Goal: Register for event/course

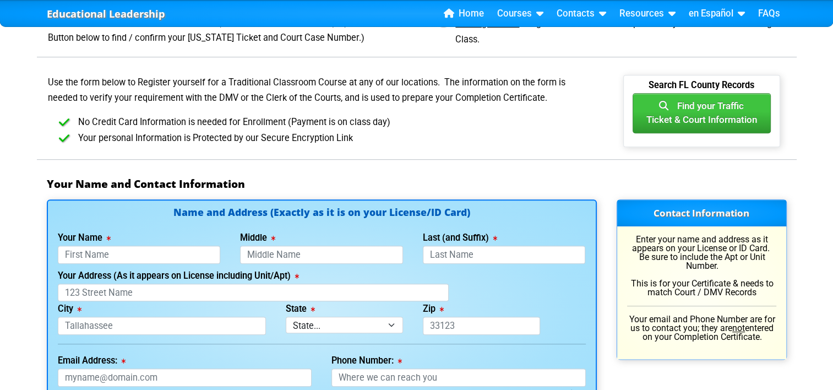
scroll to position [661, 0]
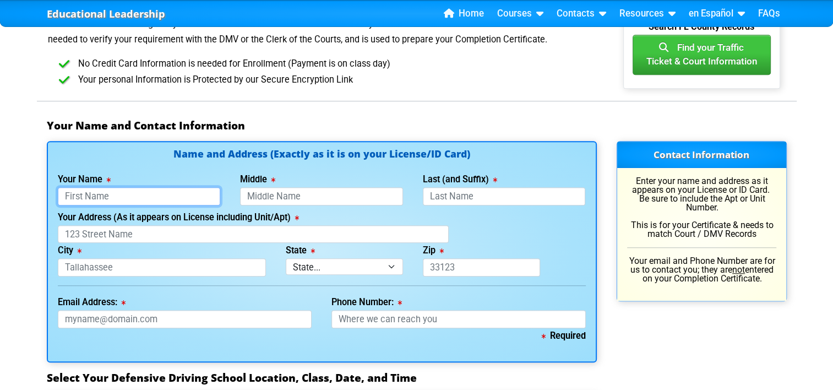
click at [182, 195] on input "Your Name" at bounding box center [139, 196] width 163 height 18
type input "[PERSON_NAME]"
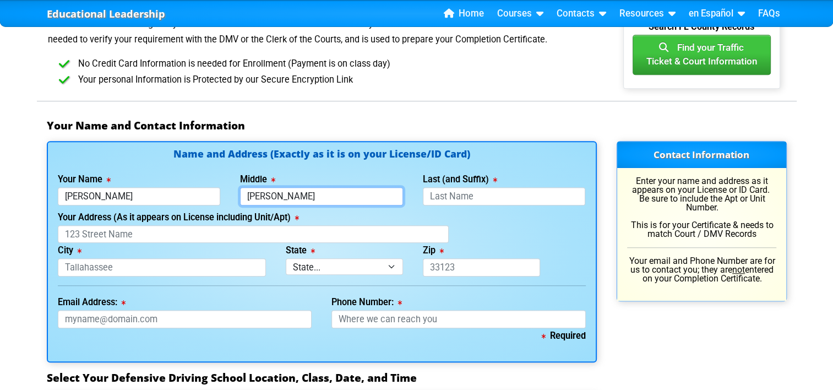
type input "[PERSON_NAME]"
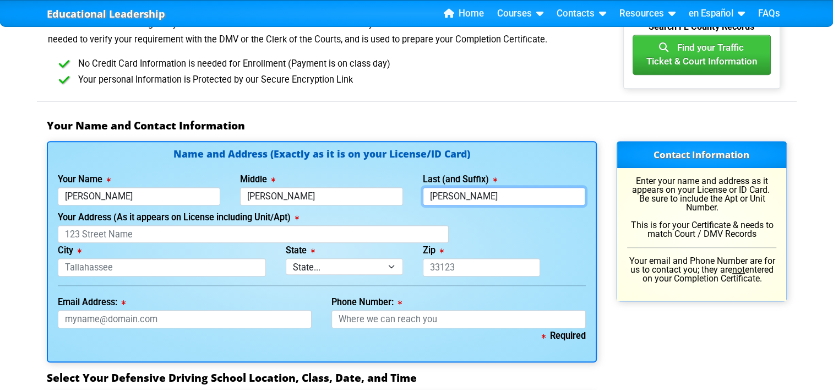
type input "[PERSON_NAME]"
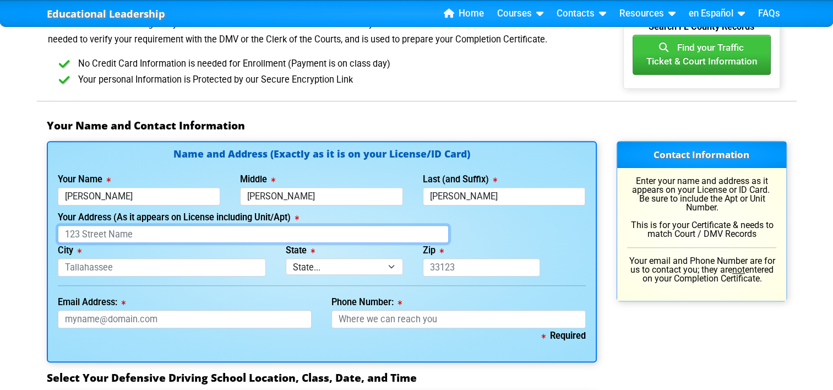
click at [239, 229] on input "Your Address (As it appears on License including Unit/Apt)" at bounding box center [253, 234] width 391 height 18
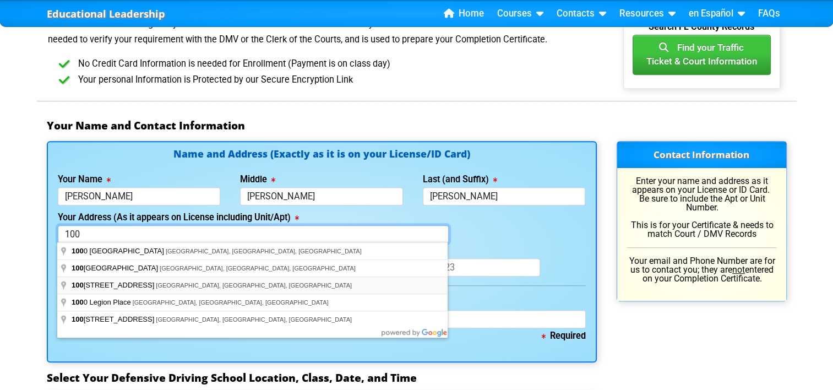
type input "[STREET_ADDRESS]"
type input "[GEOGRAPHIC_DATA]"
select select "{"fullName":"Florida","abbreviation":"FL","uniqueId":"1d559909-6cf0-4a4d-848e-a…"
type input "32789"
type input "jyoung@familypromiseorlando.org"
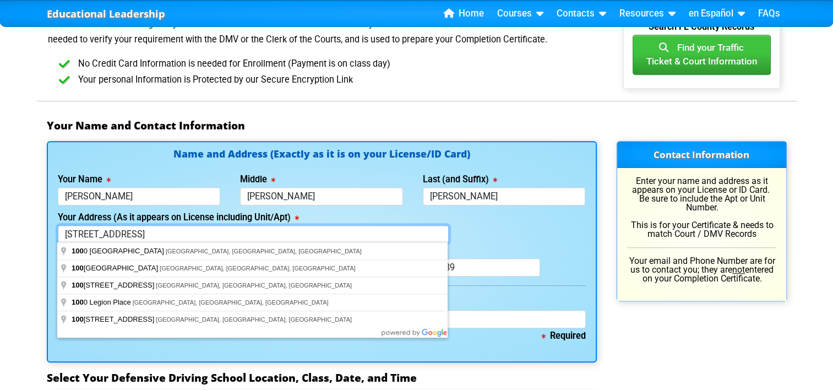
click at [130, 234] on input "1000 Clay St" at bounding box center [253, 234] width 391 height 18
click at [509, 240] on div "Your Address (As it appears on License including Unit/Apt) 1000 Clay St" at bounding box center [322, 227] width 548 height 34
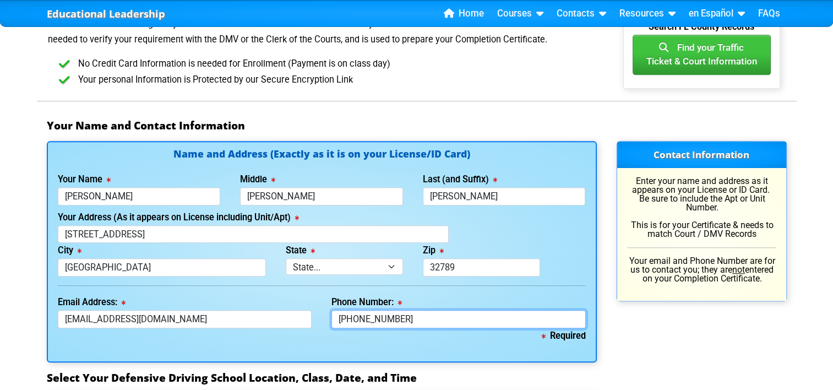
drag, startPoint x: 449, startPoint y: 313, endPoint x: 271, endPoint y: 311, distance: 177.9
click at [271, 311] on div "Email Address: jyoung@familypromiseorlando.org Phone Number: 407-443-6858" at bounding box center [322, 312] width 548 height 34
type input "4"
type input "407-493-7542"
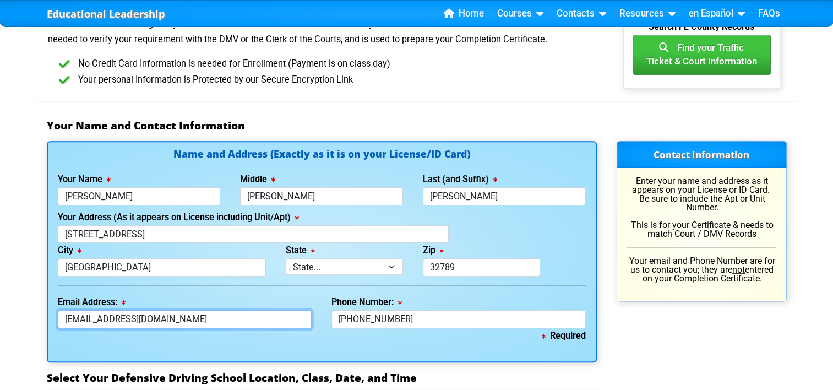
drag, startPoint x: 243, startPoint y: 313, endPoint x: -2, endPoint y: 302, distance: 245.4
click at [0, 302] on html "Educational Leadership Home Courses Certified Defensive Driving Courses 4-Hour …" at bounding box center [416, 376] width 833 height 2074
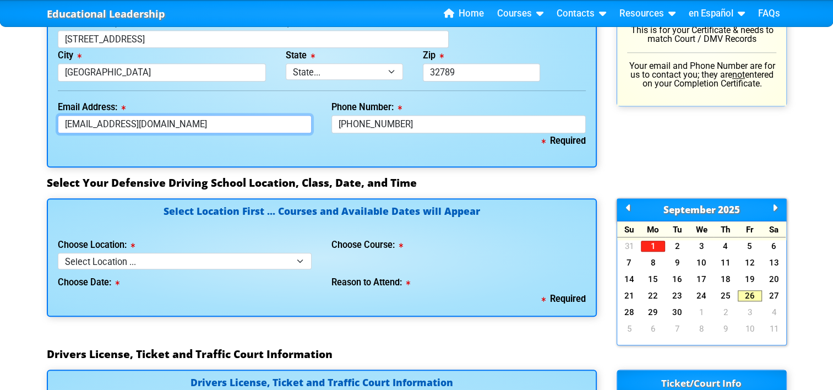
scroll to position [881, 0]
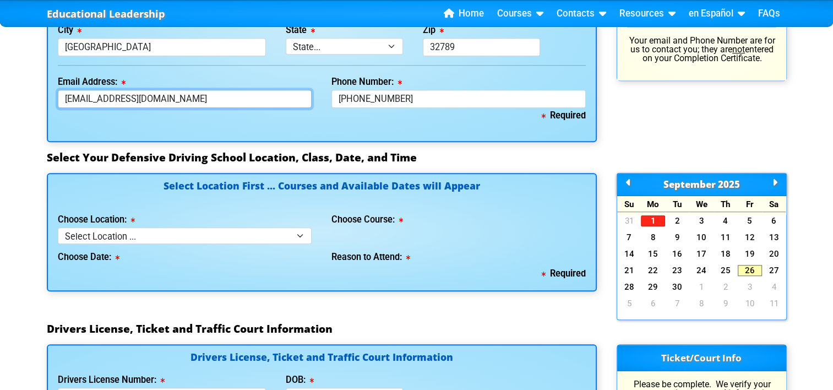
type input "joneskaylon360@gmail.com"
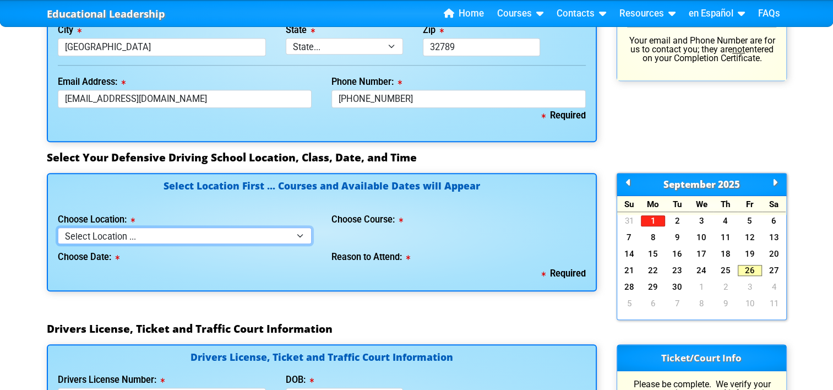
click at [297, 234] on select "Select Location ... Tampa Orlando Kissimmee Tampa - en español Kissimmee - en e…" at bounding box center [185, 236] width 255 height 16
select select "3"
click at [58, 228] on select "Select Location ... Tampa Orlando Kissimmee Tampa - en español Kissimmee - en e…" at bounding box center [185, 236] width 255 height 16
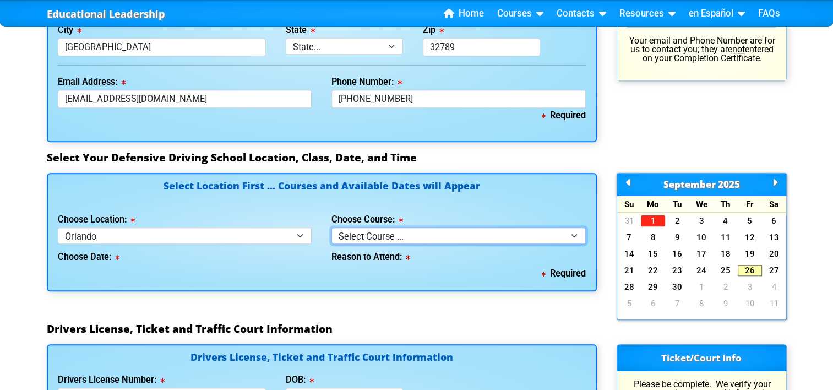
click at [477, 233] on select "Select Course ... 4 Hour Under 25 Class (STOP or Youthful Offender) 8 Hour Aggr…" at bounding box center [459, 236] width 255 height 16
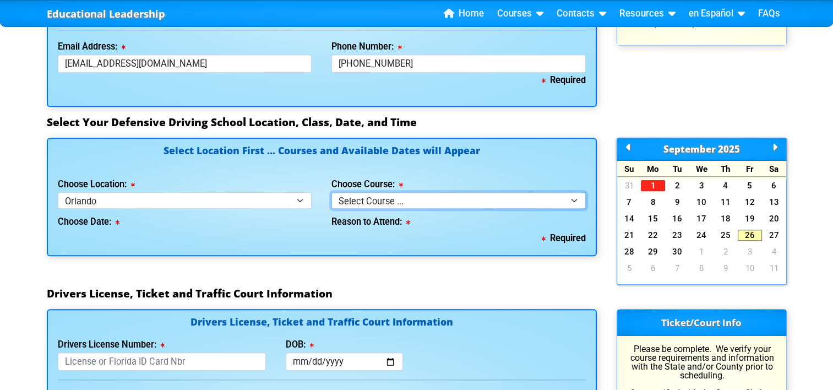
scroll to position [937, 0]
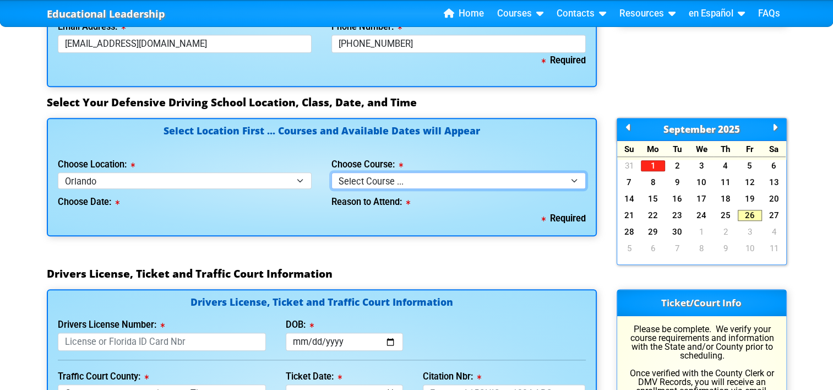
click at [562, 177] on select "Select Course ... 4 Hour Under 25 Class (STOP or Youthful Offender) 8 Hour Aggr…" at bounding box center [459, 180] width 255 height 16
select select "5"
click at [332, 172] on select "Select Course ... 4 Hour Under 25 Class (STOP or Youthful Offender) 8 Hour Aggr…" at bounding box center [459, 180] width 255 height 16
select select
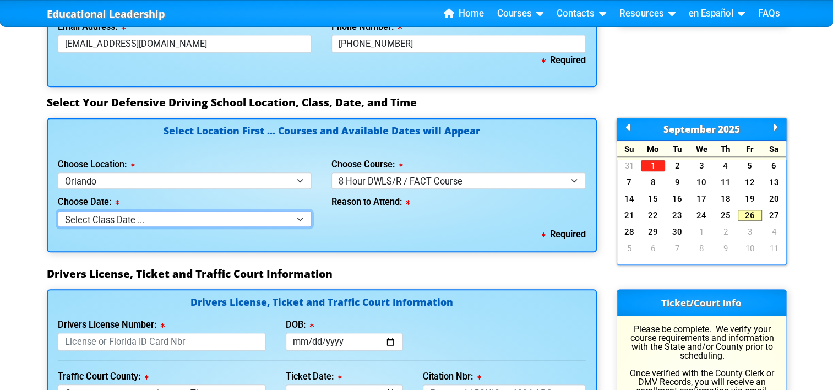
click at [295, 217] on select "Select Class Date ... Sep 6 -- (Closed - Class Full)" at bounding box center [185, 219] width 255 height 16
click at [371, 217] on div "Reason to Attend:" at bounding box center [459, 208] width 274 height 38
click at [304, 216] on select "Select Class Date ... Sep 6 -- (Closed - Class Full)" at bounding box center [185, 219] width 255 height 16
click at [776, 127] on icon at bounding box center [775, 127] width 5 height 1
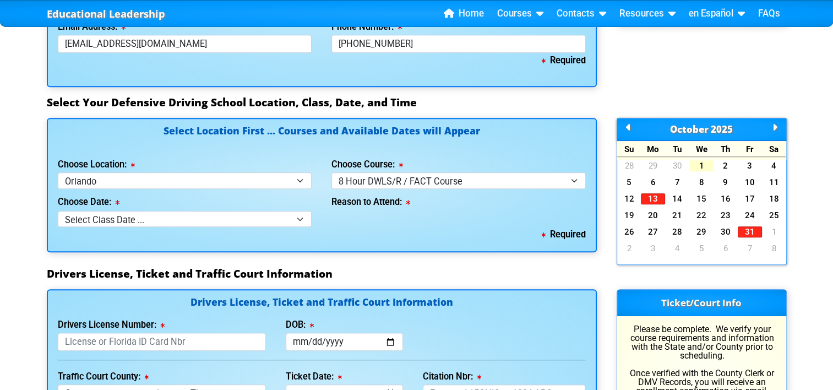
click at [705, 165] on link "1" at bounding box center [702, 165] width 24 height 11
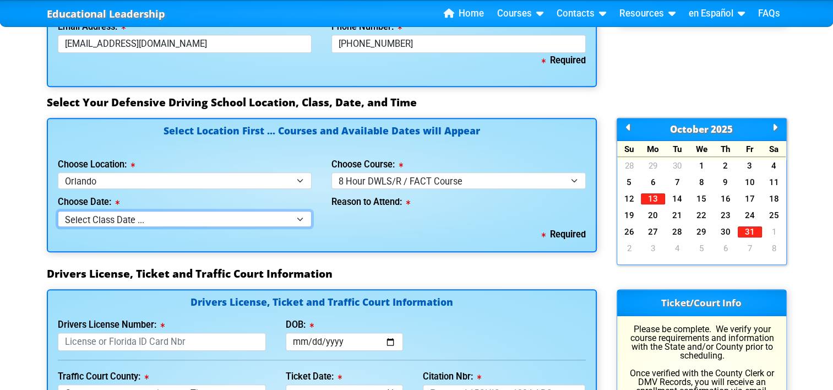
click at [302, 218] on select "Select Class Date ... Sep 6 -- (Closed - Class Full)" at bounding box center [185, 219] width 255 height 16
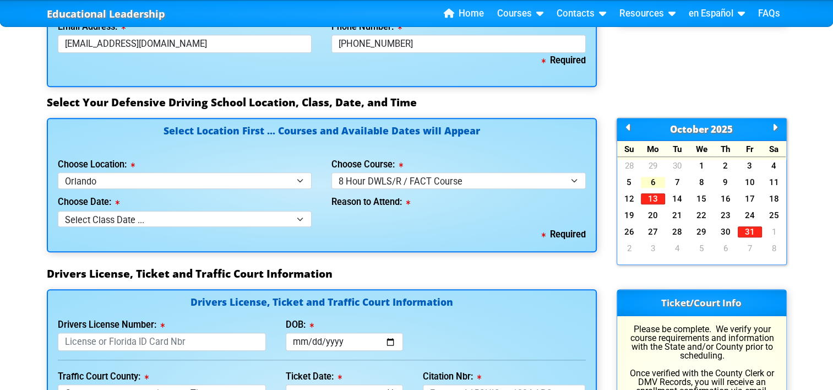
click at [653, 185] on link "6" at bounding box center [653, 182] width 24 height 11
click at [653, 182] on link "6" at bounding box center [653, 182] width 24 height 11
click at [654, 181] on link "6" at bounding box center [653, 182] width 24 height 11
click at [676, 182] on link "7" at bounding box center [677, 182] width 24 height 11
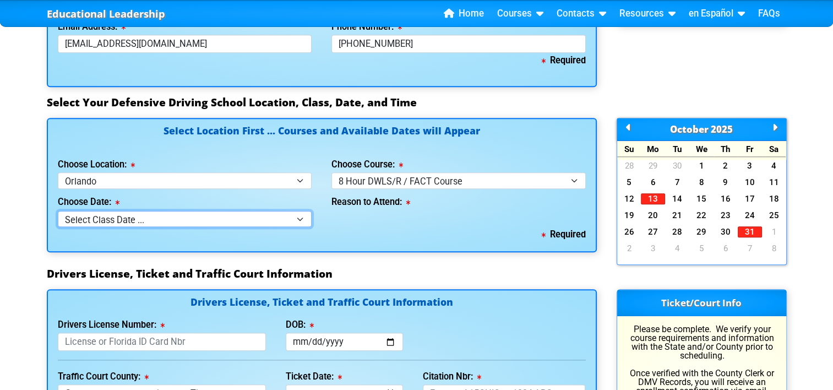
click at [297, 212] on select "Select Class Date ... Sep 6 -- (Closed - Class Full)" at bounding box center [185, 219] width 255 height 16
click at [626, 127] on icon at bounding box center [628, 127] width 5 height 1
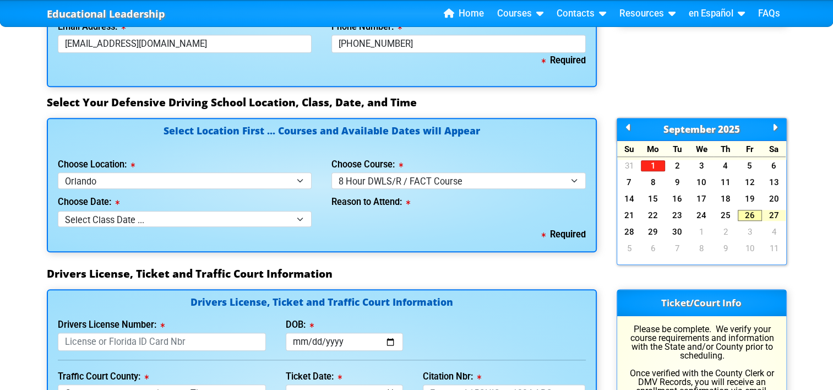
click at [775, 213] on link "27" at bounding box center [774, 215] width 24 height 11
click at [773, 215] on link "27" at bounding box center [774, 215] width 24 height 11
click at [773, 214] on link "27" at bounding box center [774, 215] width 24 height 11
click at [777, 212] on link "27" at bounding box center [774, 215] width 24 height 11
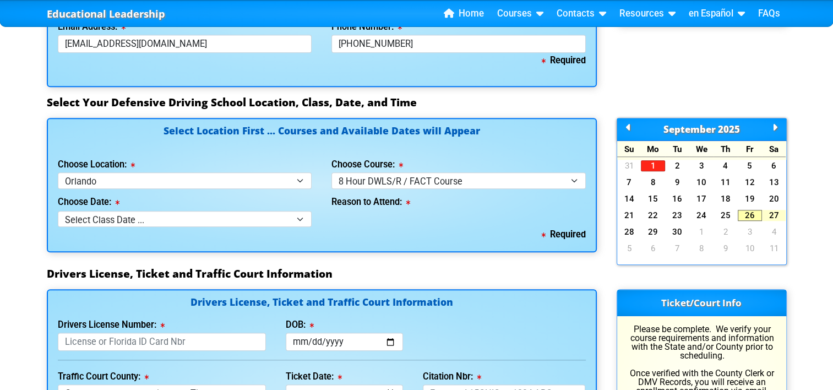
click at [777, 212] on link "27" at bounding box center [774, 215] width 24 height 11
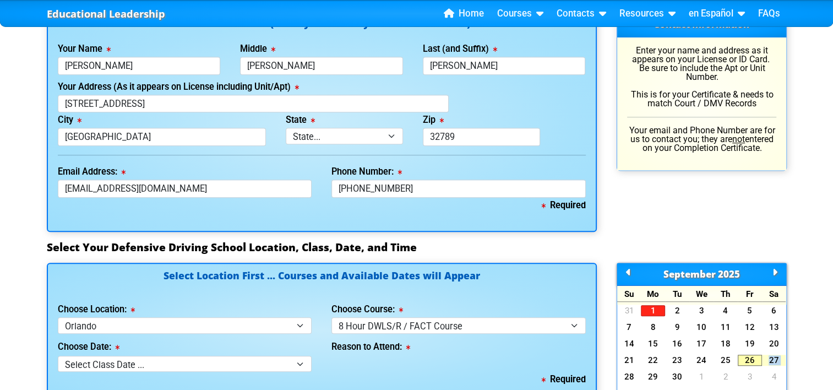
scroll to position [926, 0]
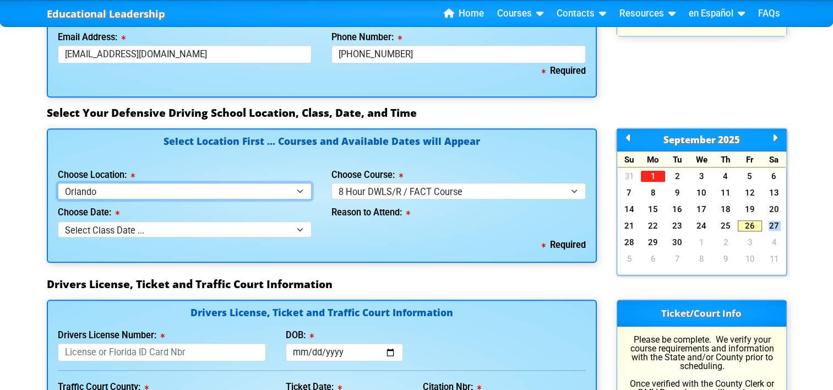
click at [305, 190] on select "Select Location ... Tampa Orlando Kissimmee Tampa - en español Kissimmee - en e…" at bounding box center [185, 191] width 255 height 16
select select "6"
click at [58, 183] on select "Select Location ... Tampa Orlando Kissimmee Tampa - en español Kissimmee - en e…" at bounding box center [185, 191] width 255 height 16
select select
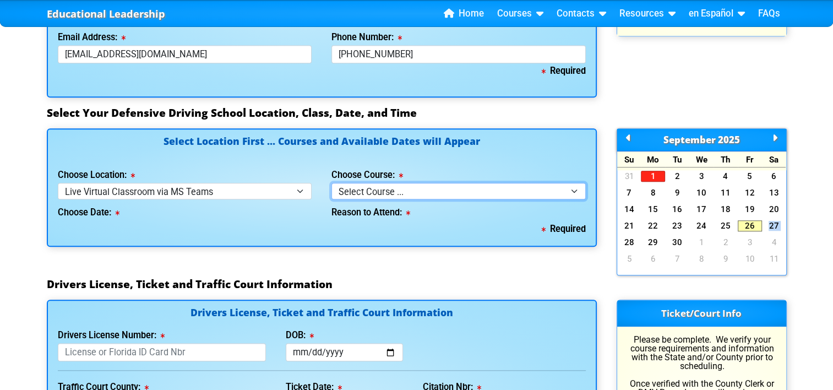
click at [430, 192] on select "Select Course ... 4 Hour Under 25 Class (STOP or Youthful Offender)" at bounding box center [459, 191] width 255 height 16
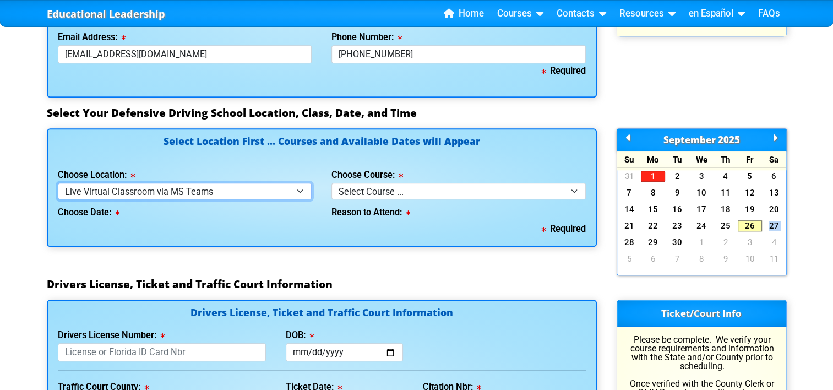
click at [299, 187] on select "Select Location ... Tampa Orlando Kissimmee Tampa - en español Kissimmee - en e…" at bounding box center [185, 191] width 255 height 16
select select "4"
click at [58, 183] on select "Select Location ... Tampa Orlando Kissimmee Tampa - en español Kissimmee - en e…" at bounding box center [185, 191] width 255 height 16
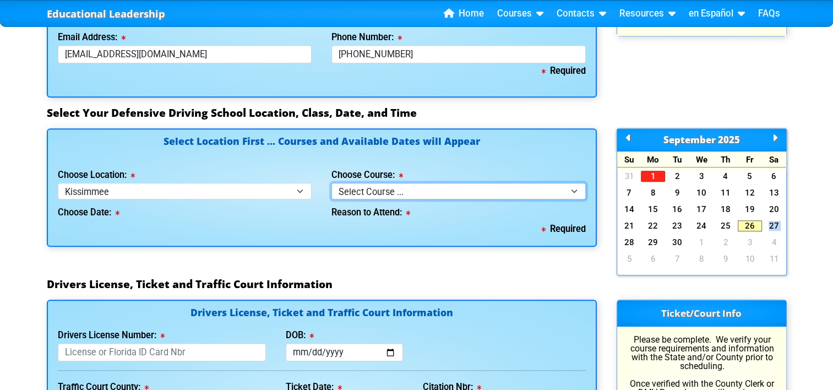
click at [401, 187] on select "Select Course ... 4 Hour BDI Class (Basic Course & TCAC) 4 Hour Under 25 Class …" at bounding box center [459, 191] width 255 height 16
select select "5"
click at [332, 183] on select "Select Course ... 4 Hour BDI Class (Basic Course & TCAC) 4 Hour Under 25 Class …" at bounding box center [459, 191] width 255 height 16
select select
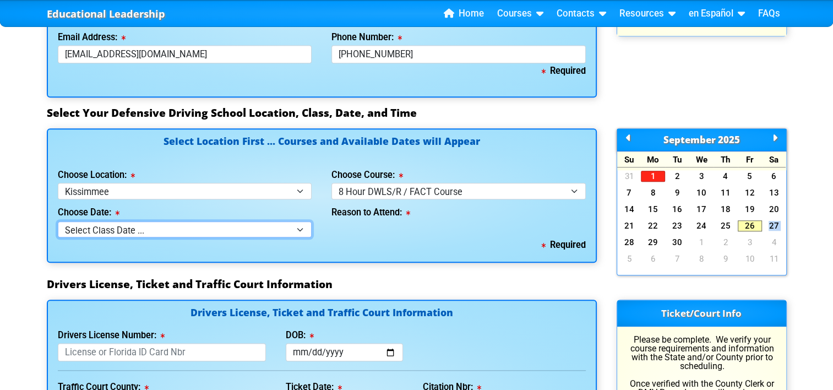
click at [248, 225] on select "Select Class Date ... Sep 10 -- (Closed - Class Full)" at bounding box center [185, 229] width 255 height 16
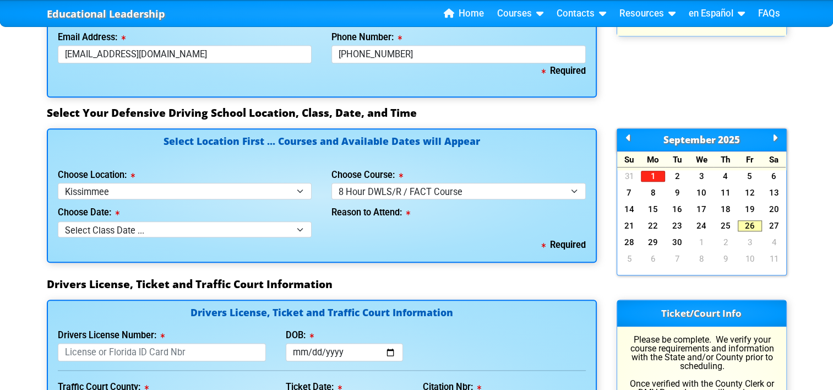
click at [392, 229] on div "Reason to Attend:" at bounding box center [459, 218] width 274 height 38
click at [277, 185] on select "Select Location ... Tampa Orlando Kissimmee Tampa - en español Kissimmee - en e…" at bounding box center [185, 191] width 255 height 16
select select "2"
click at [58, 183] on select "Select Location ... Tampa Orlando Kissimmee Tampa - en español Kissimmee - en e…" at bounding box center [185, 191] width 255 height 16
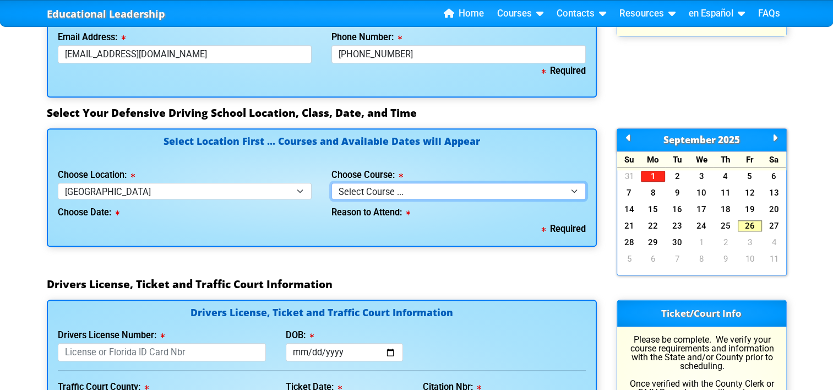
click at [444, 192] on select "Select Course ... 4 Hour BDI Class (Basic Course & TCAC) 4 Hour Under 25 Class …" at bounding box center [459, 191] width 255 height 16
select select "5"
click at [332, 183] on select "Select Course ... 4 Hour BDI Class (Basic Course & TCAC) 4 Hour Under 25 Class …" at bounding box center [459, 191] width 255 height 16
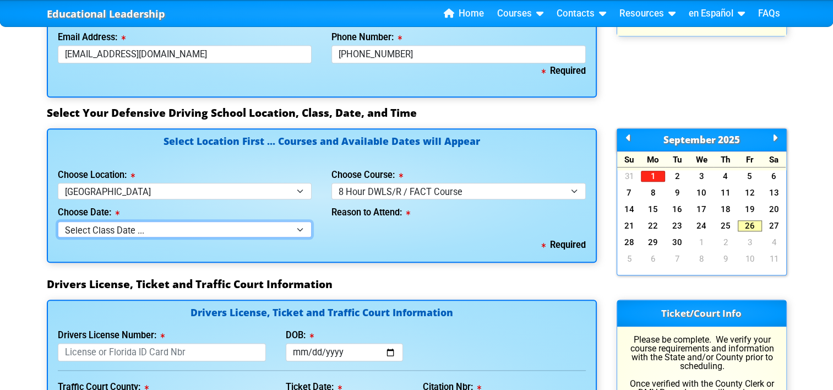
click at [163, 232] on select "Select Class Date ... Sep 27 -- (Saturday from 9:30am-6:30pm) Oct 4 -- (Saturda…" at bounding box center [185, 229] width 255 height 16
select select "09/27/2025, 11"
click at [58, 221] on select "Select Class Date ... Sep 27 -- (Saturday from 9:30am-6:30pm) Oct 4 -- (Saturda…" at bounding box center [185, 229] width 255 height 16
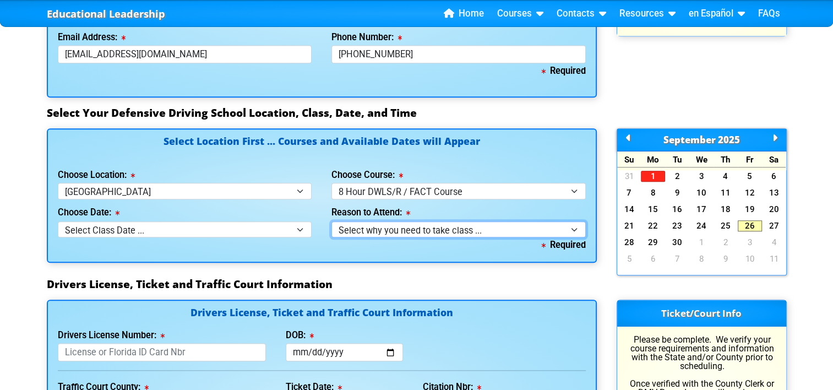
click at [377, 228] on select "Select why you need to take class ... Court Order for Driving on Suspended Lice…" at bounding box center [459, 229] width 255 height 16
select select "8 Hour DWLS/R - Court Ordered"
click at [332, 221] on select "Select why you need to take class ... Court Order for Driving on Suspended Lice…" at bounding box center [459, 229] width 255 height 16
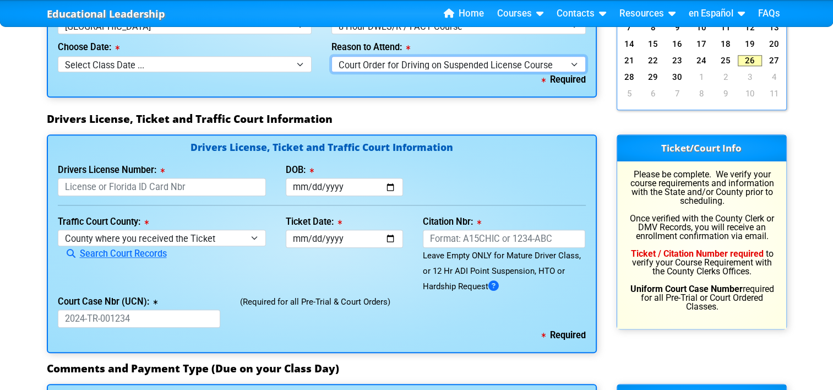
scroll to position [1146, 0]
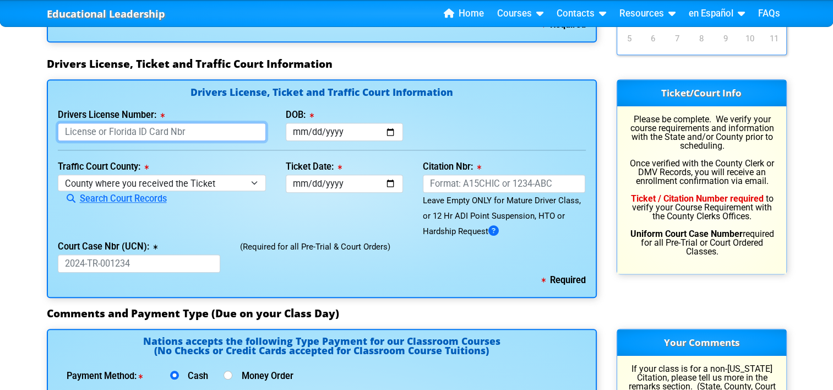
click at [197, 133] on input "Drivers License Number:" at bounding box center [162, 132] width 209 height 18
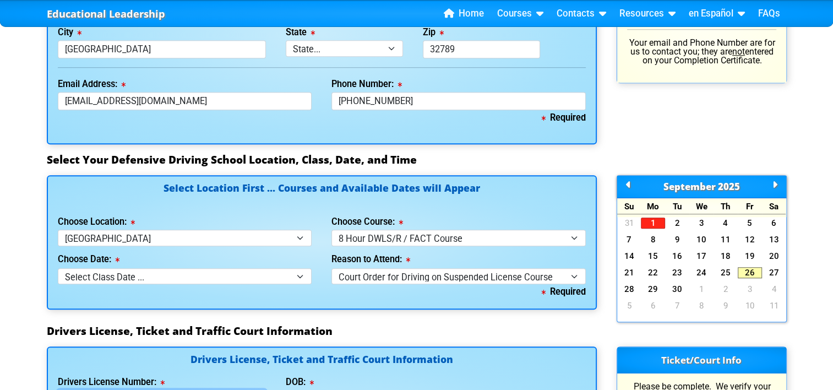
scroll to position [926, 0]
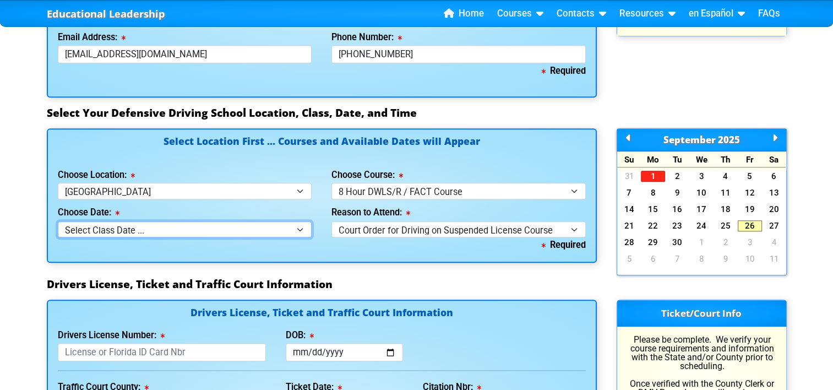
click at [305, 226] on select "Select Class Date ... Sep 27 -- (Saturday from 9:30am-6:30pm) Oct 4 -- (Saturda…" at bounding box center [185, 229] width 255 height 16
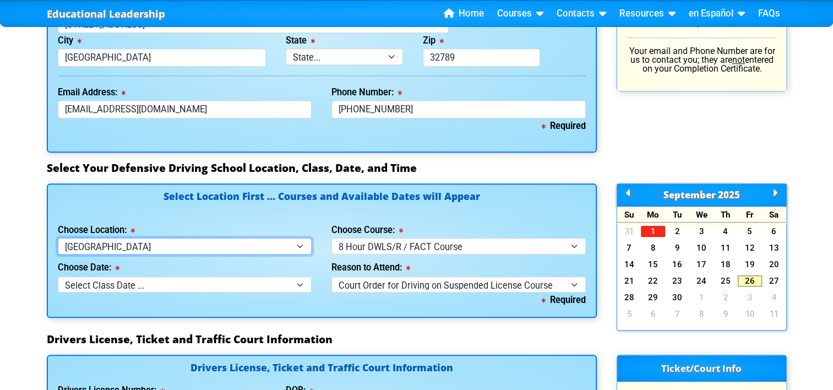
click at [247, 243] on select "Select Location ... Tampa Orlando Kissimmee Tampa - en español Kissimmee - en e…" at bounding box center [185, 246] width 255 height 16
select select "3"
click at [58, 238] on select "Select Location ... Tampa Orlando Kissimmee Tampa - en español Kissimmee - en e…" at bounding box center [185, 246] width 255 height 16
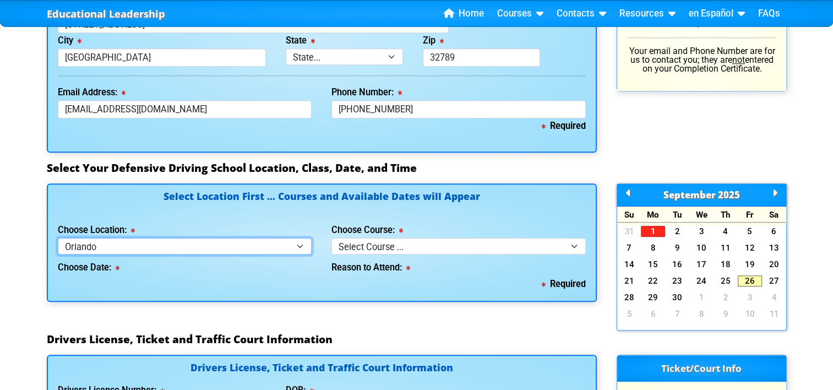
click at [269, 248] on select "Select Location ... Tampa Orlando Kissimmee Tampa - en español Kissimmee - en e…" at bounding box center [185, 246] width 255 height 16
click at [58, 238] on select "Select Location ... Tampa Orlando Kissimmee Tampa - en español Kissimmee - en e…" at bounding box center [185, 246] width 255 height 16
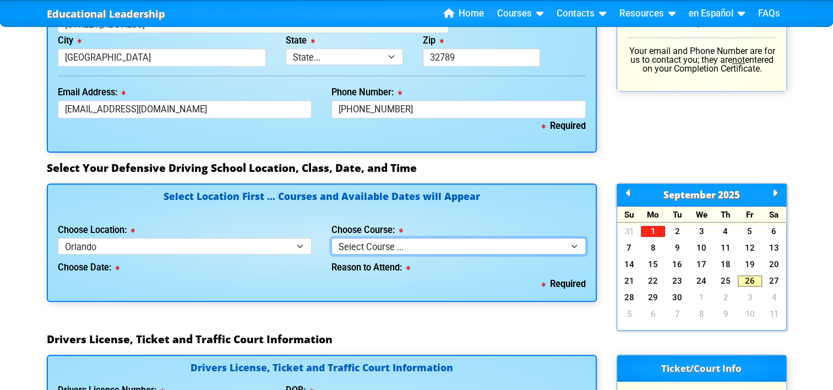
click at [398, 242] on select "Select Course ... 4 Hour Under 25 Class (STOP or Youthful Offender) 8 Hour Aggr…" at bounding box center [459, 246] width 255 height 16
select select "5"
click at [332, 238] on select "Select Course ... 4 Hour Under 25 Class (STOP or Youthful Offender) 8 Hour Aggr…" at bounding box center [459, 246] width 255 height 16
select select
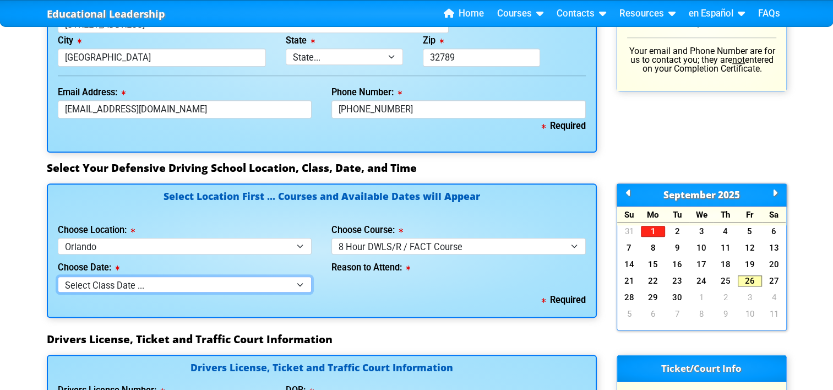
click at [288, 287] on select "Select Class Date ... Sep 6 -- (Closed - Class Full)" at bounding box center [185, 285] width 255 height 16
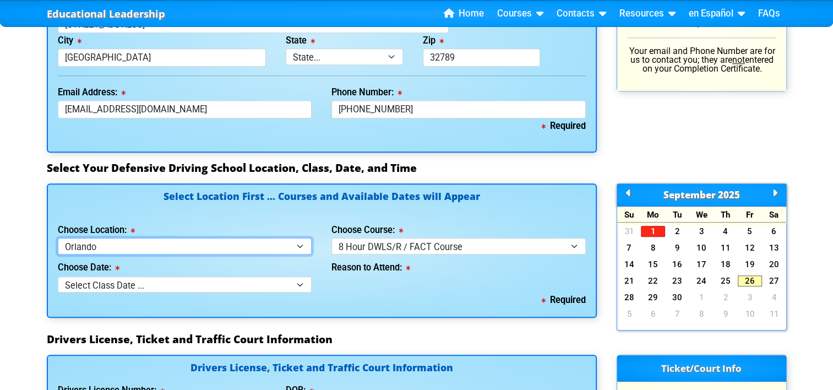
click at [131, 240] on select "Select Location ... Tampa Orlando Kissimmee Tampa - en español Kissimmee - en e…" at bounding box center [185, 246] width 255 height 16
select select "2"
click at [58, 238] on select "Select Location ... Tampa Orlando Kissimmee Tampa - en español Kissimmee - en e…" at bounding box center [185, 246] width 255 height 16
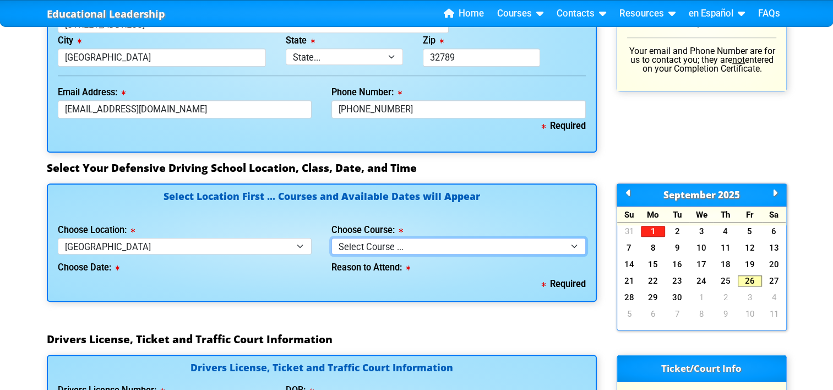
click at [446, 247] on select "Select Course ... 4 Hour BDI Class (Basic Course & TCAC) 4 Hour Under 25 Class …" at bounding box center [459, 246] width 255 height 16
select select "5"
click at [332, 238] on select "Select Course ... 4 Hour BDI Class (Basic Course & TCAC) 4 Hour Under 25 Class …" at bounding box center [459, 246] width 255 height 16
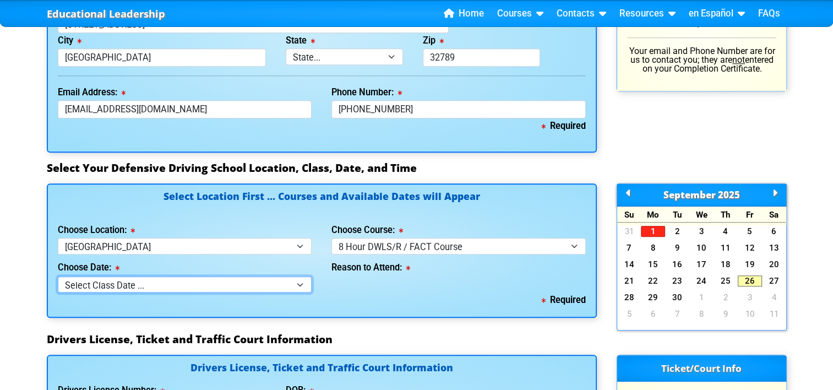
click at [248, 282] on select "Select Class Date ... Sep 27 -- (Saturday from 9:30am-6:30pm) Oct 4 -- (Saturda…" at bounding box center [185, 285] width 255 height 16
select select "09/27/2025, 11"
click at [58, 277] on select "Select Class Date ... Sep 27 -- (Saturday from 9:30am-6:30pm) Oct 4 -- (Saturda…" at bounding box center [185, 285] width 255 height 16
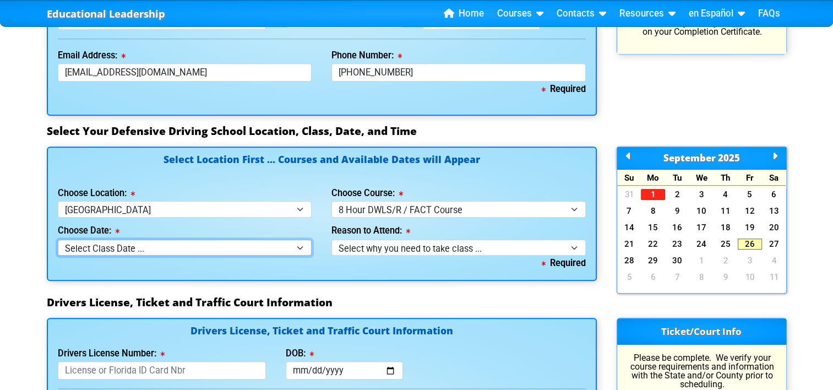
scroll to position [981, 0]
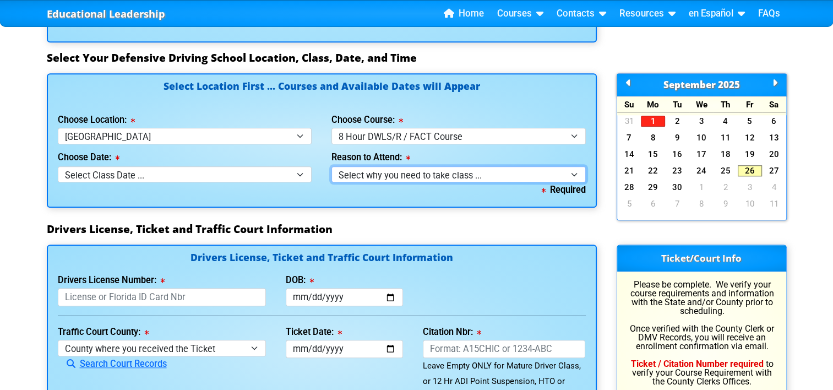
click at [361, 166] on select "Select why you need to take class ... Court Order for Driving on Suspended Lice…" at bounding box center [459, 174] width 255 height 16
select select "8 Hour DWLS/R - Court Ordered"
click at [332, 166] on select "Select why you need to take class ... Court Order for Driving on Suspended Lice…" at bounding box center [459, 174] width 255 height 16
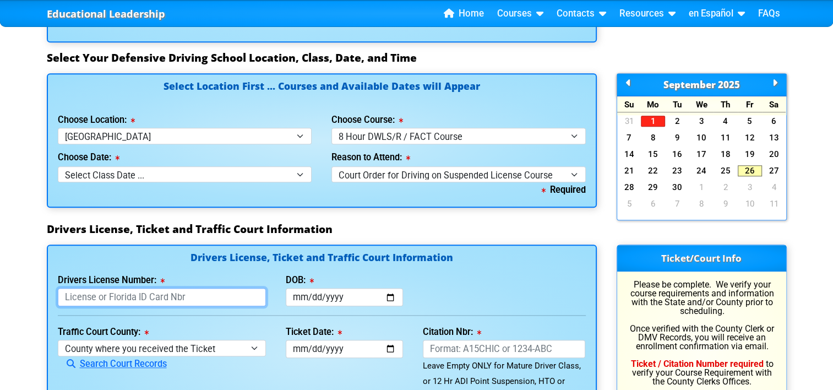
click at [120, 299] on input "Drivers License Number:" at bounding box center [162, 297] width 209 height 18
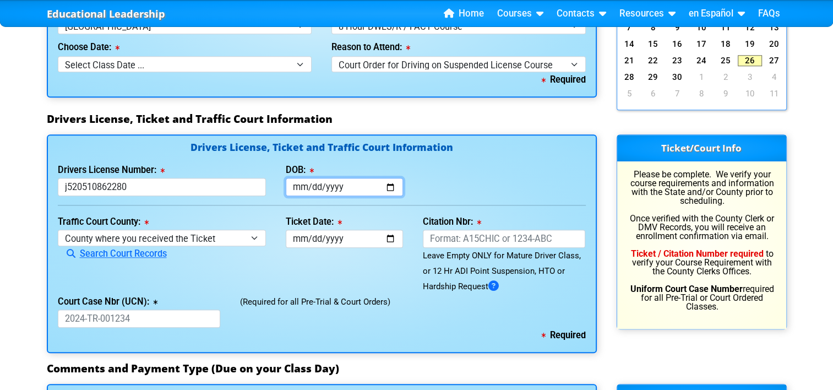
type input "J520510862280"
click at [308, 178] on input "DOB:" at bounding box center [344, 187] width 117 height 18
type input "1986-06-28"
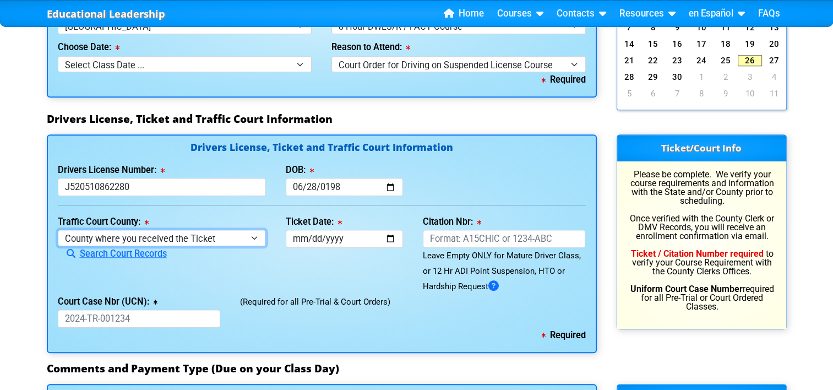
click at [145, 235] on select "County where you received the Ticket Out of State Out of State - Georgia Out of…" at bounding box center [162, 238] width 209 height 16
select select "{"countyName":"Orange","state":"FL","uniqueId":"72cd9516-2a86-4b1d-9e65-12a0ae9…"
click at [58, 230] on select "County where you received the Ticket Out of State Out of State - Georgia Out of…" at bounding box center [162, 238] width 209 height 16
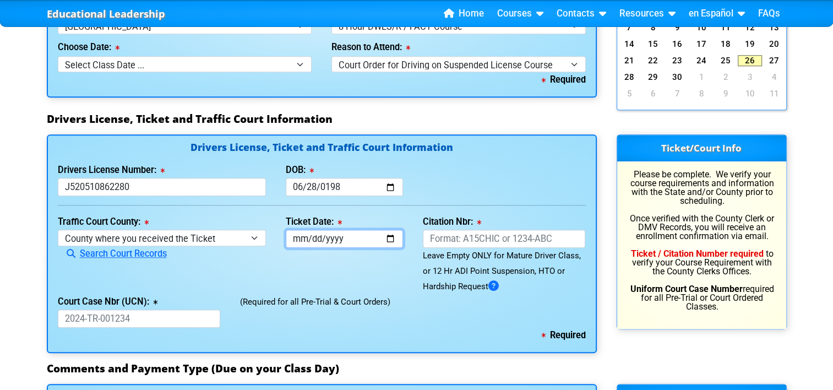
click at [340, 241] on input "Ticket Date:" at bounding box center [344, 239] width 117 height 18
click at [388, 239] on input "Ticket Date:" at bounding box center [344, 239] width 117 height 18
type input "2023-05-03"
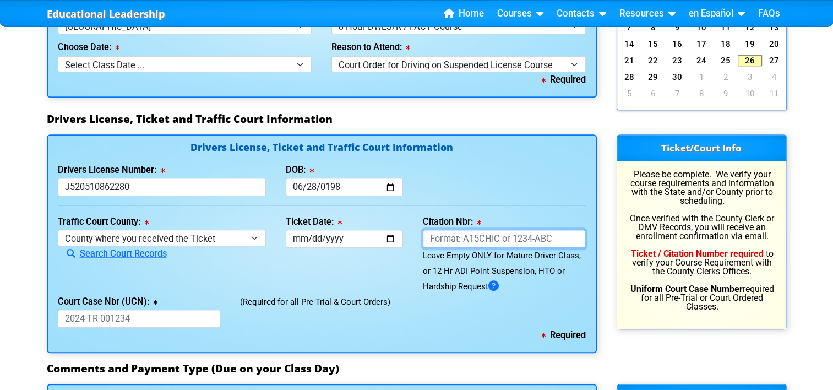
click at [491, 236] on input "Citation Nbr:" at bounding box center [504, 239] width 163 height 18
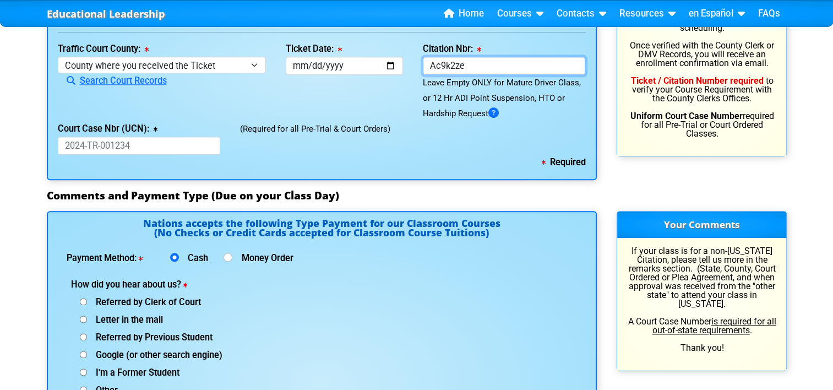
scroll to position [1201, 0]
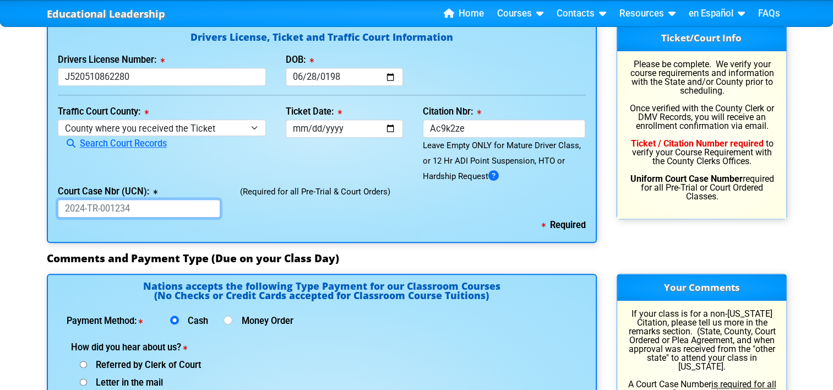
type input "AC9K2ZE"
click at [80, 201] on input "Court Case Nbr (UCN):" at bounding box center [139, 208] width 163 height 18
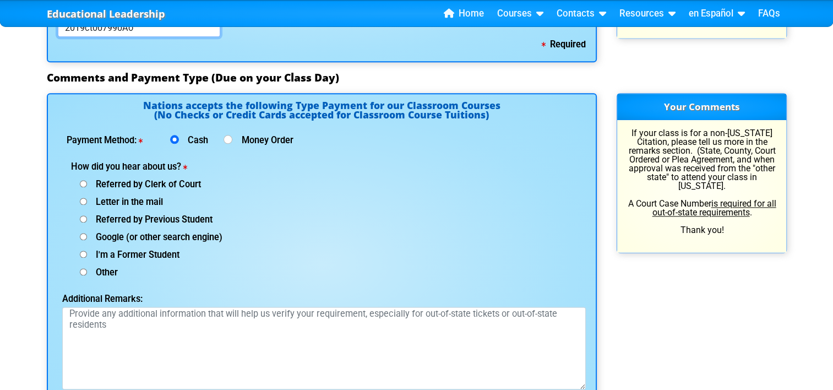
scroll to position [1367, 0]
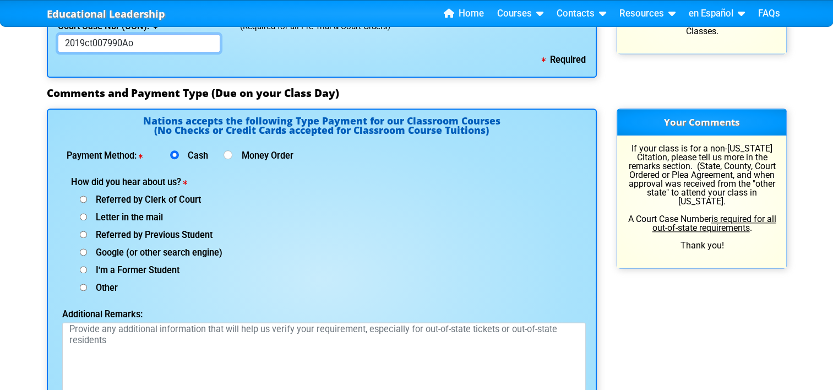
type input "2019ct007990Ao"
click at [229, 154] on input "Money Order" at bounding box center [228, 154] width 9 height 9
radio input "true"
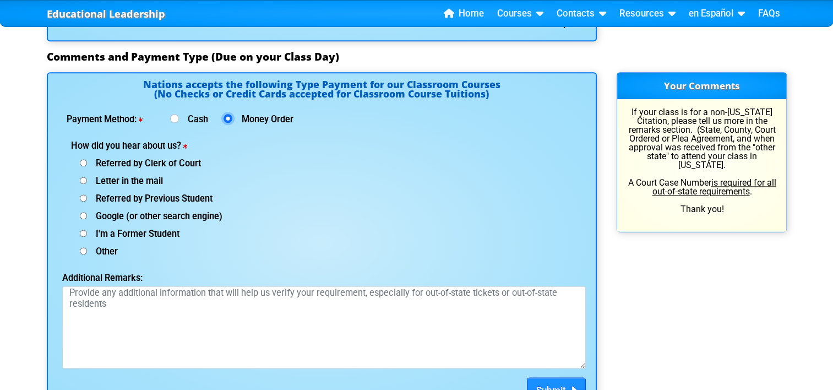
scroll to position [1422, 0]
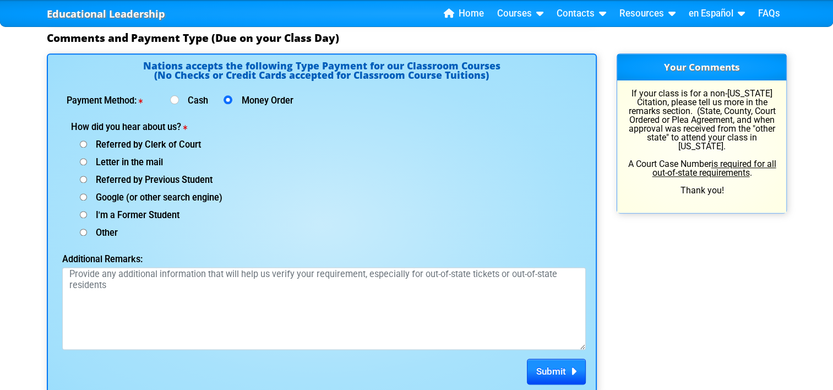
click at [84, 142] on input "Referred by Clerk of Court" at bounding box center [83, 143] width 7 height 7
radio input "true"
click at [83, 159] on input "Letter in the mail" at bounding box center [83, 161] width 7 height 7
radio input "true"
click at [82, 140] on input "Referred by Clerk of Court" at bounding box center [83, 143] width 7 height 7
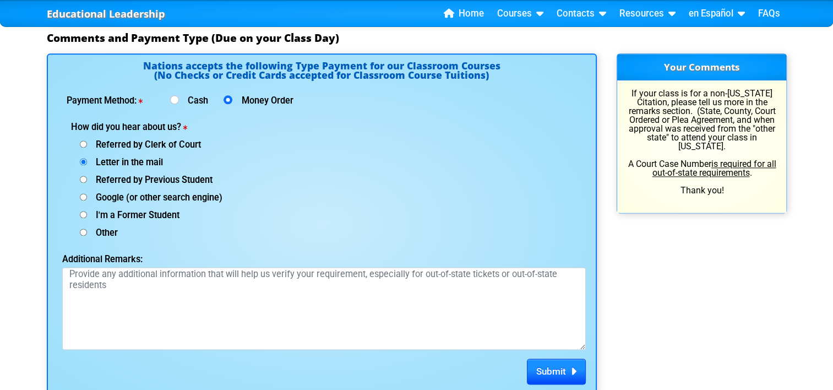
radio input "true"
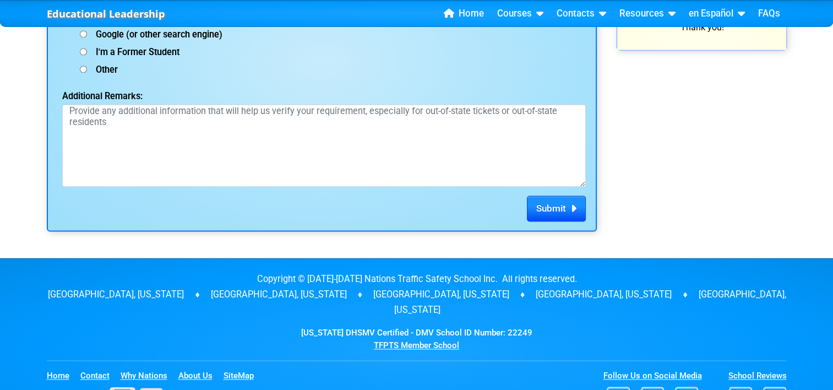
scroll to position [1587, 0]
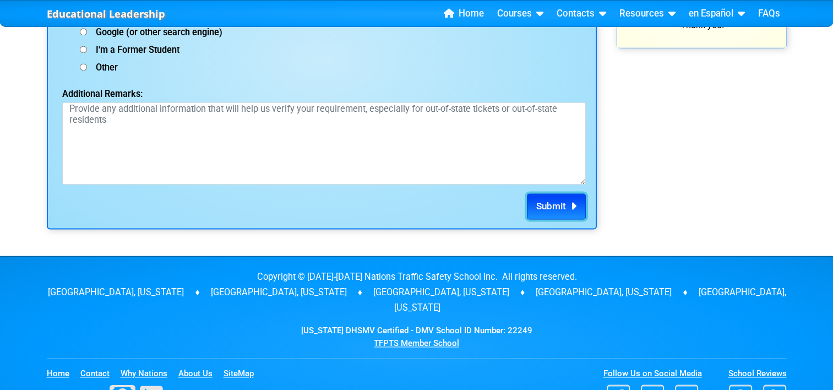
click at [553, 206] on span "Submit" at bounding box center [552, 206] width 30 height 11
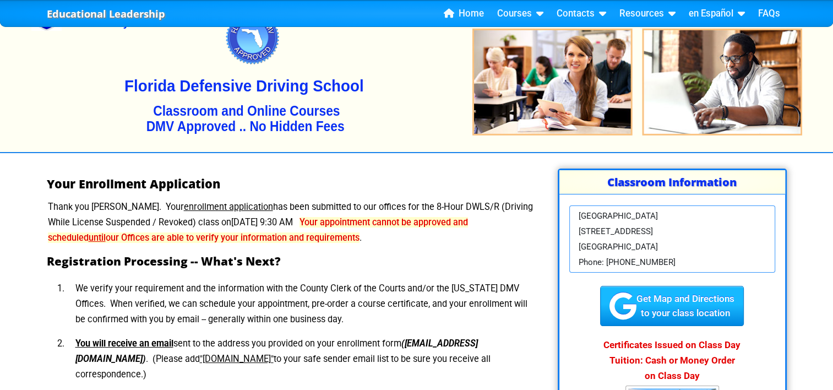
scroll to position [110, 0]
